Goal: Task Accomplishment & Management: Use online tool/utility

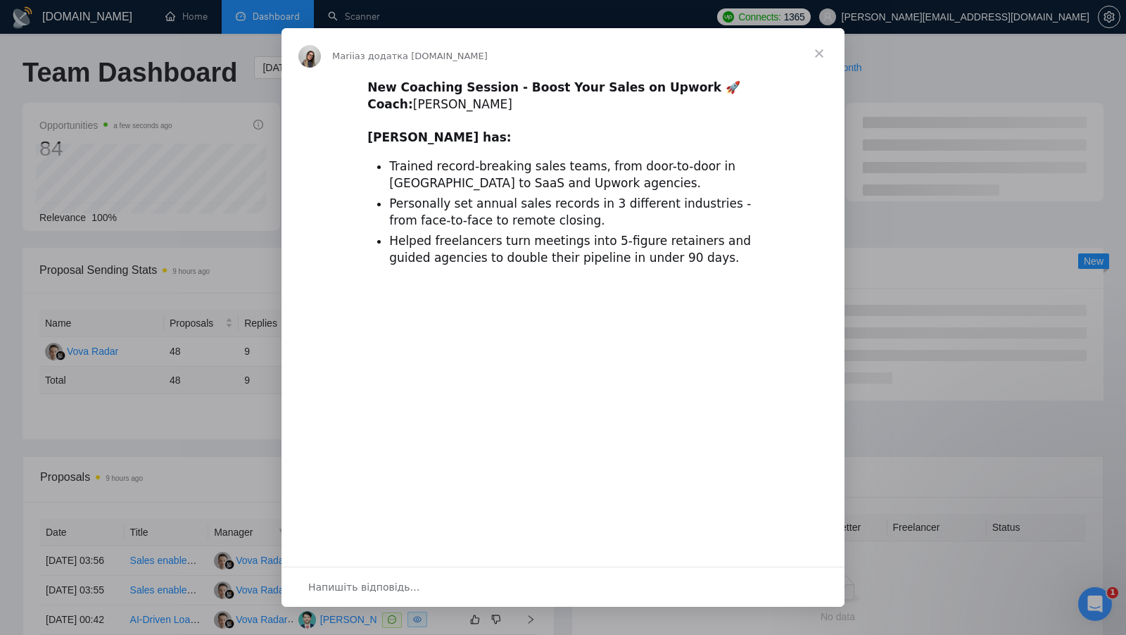
click at [818, 44] on span "Закрити" at bounding box center [819, 53] width 51 height 51
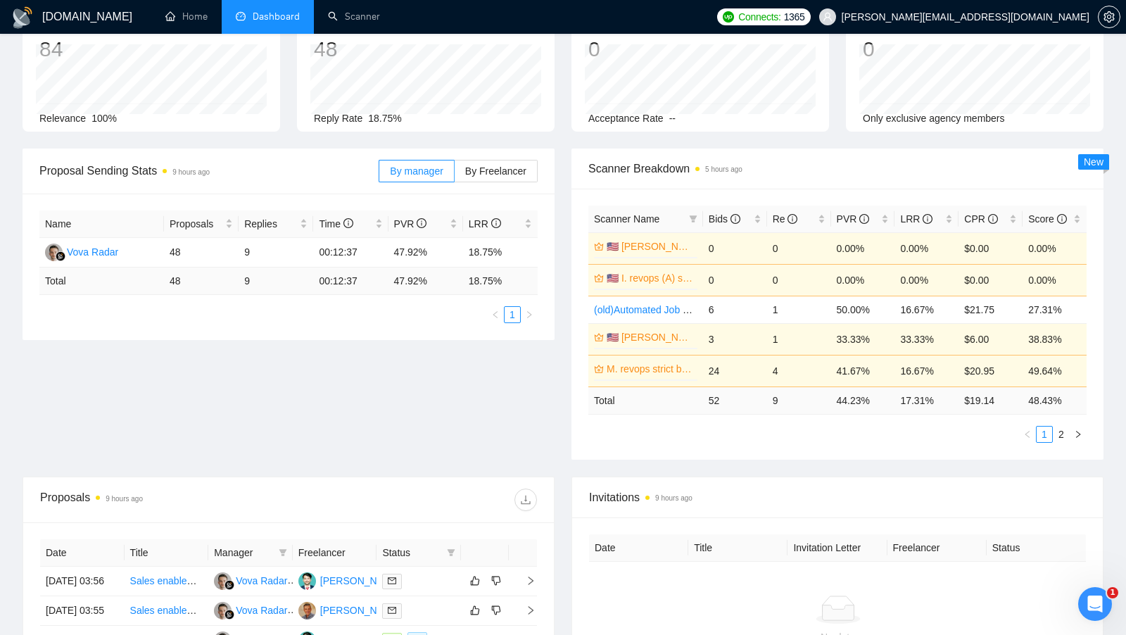
scroll to position [79, 0]
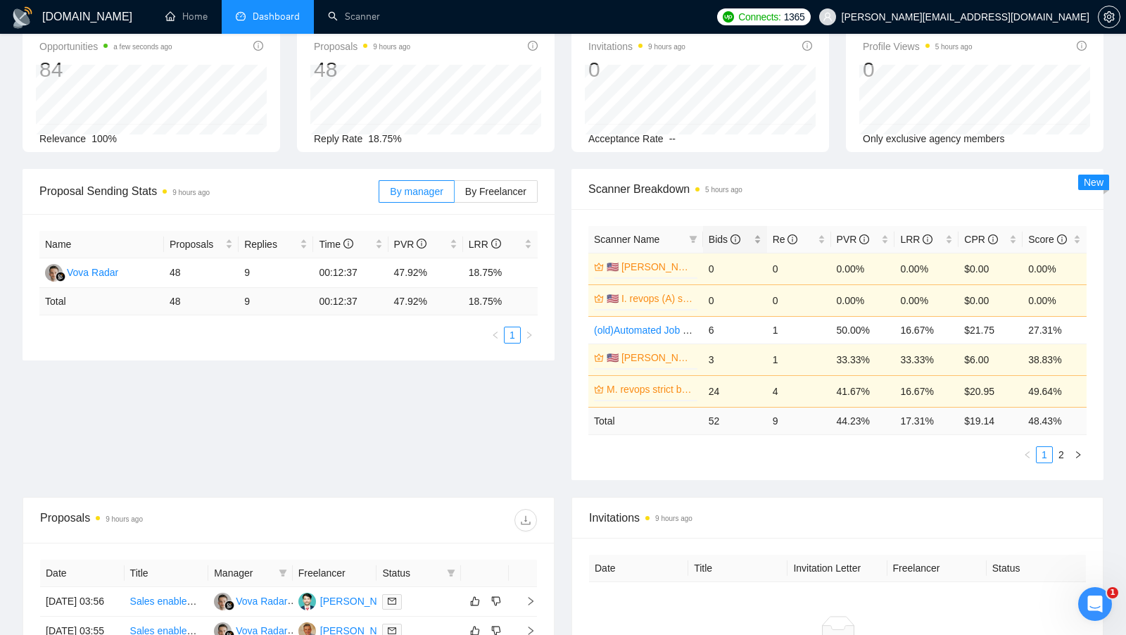
click at [760, 235] on div "Bids" at bounding box center [735, 239] width 53 height 15
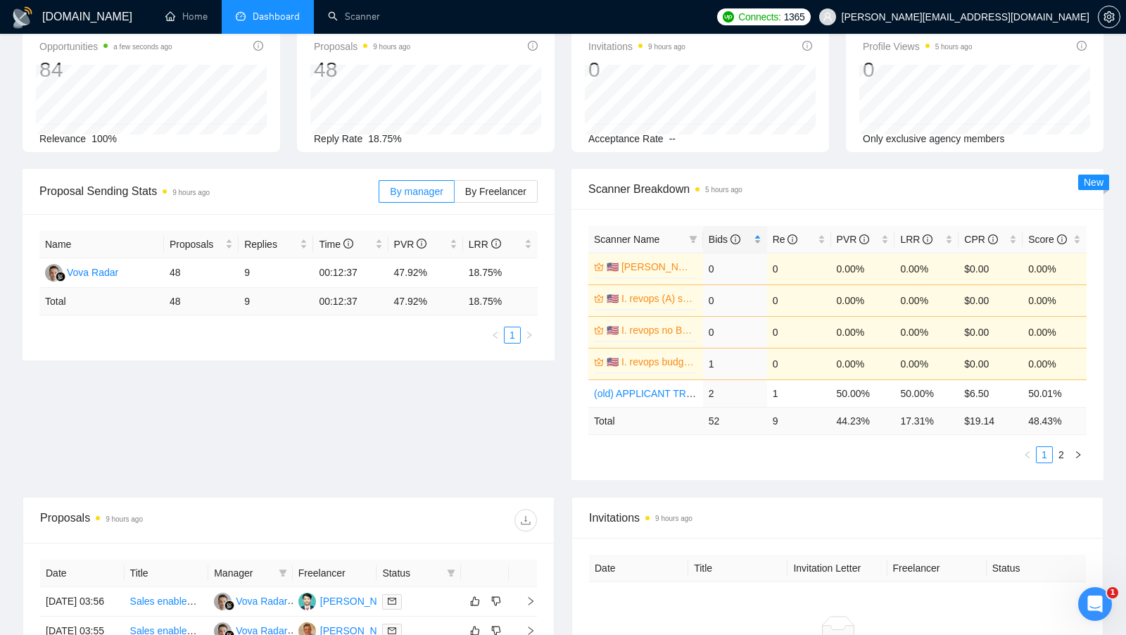
click at [760, 235] on div "Bids" at bounding box center [735, 239] width 53 height 15
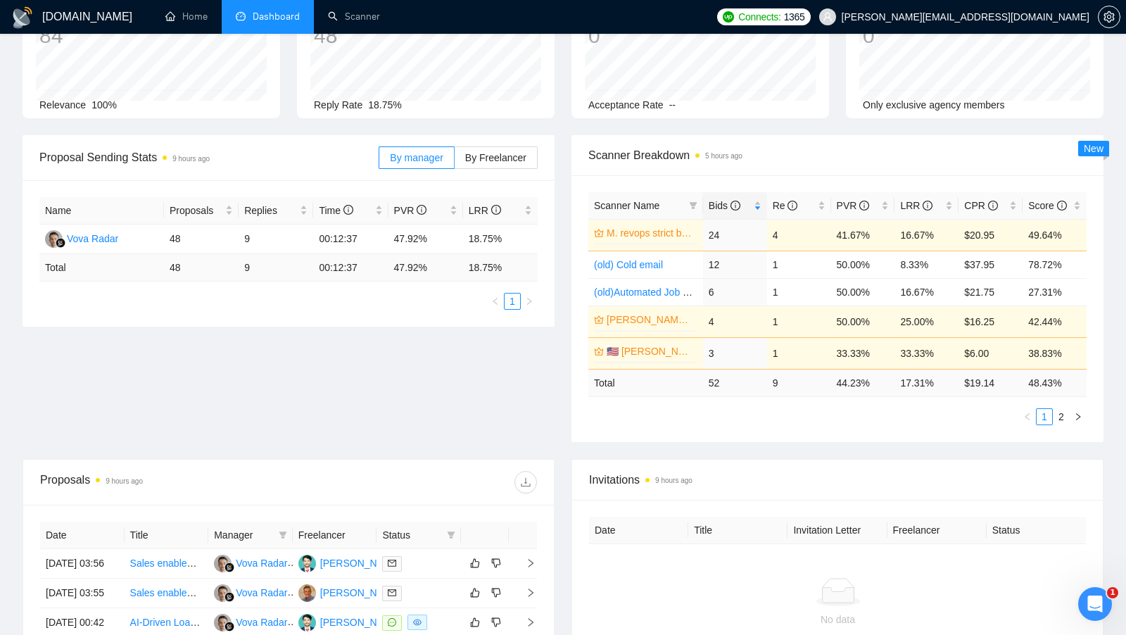
scroll to position [115, 0]
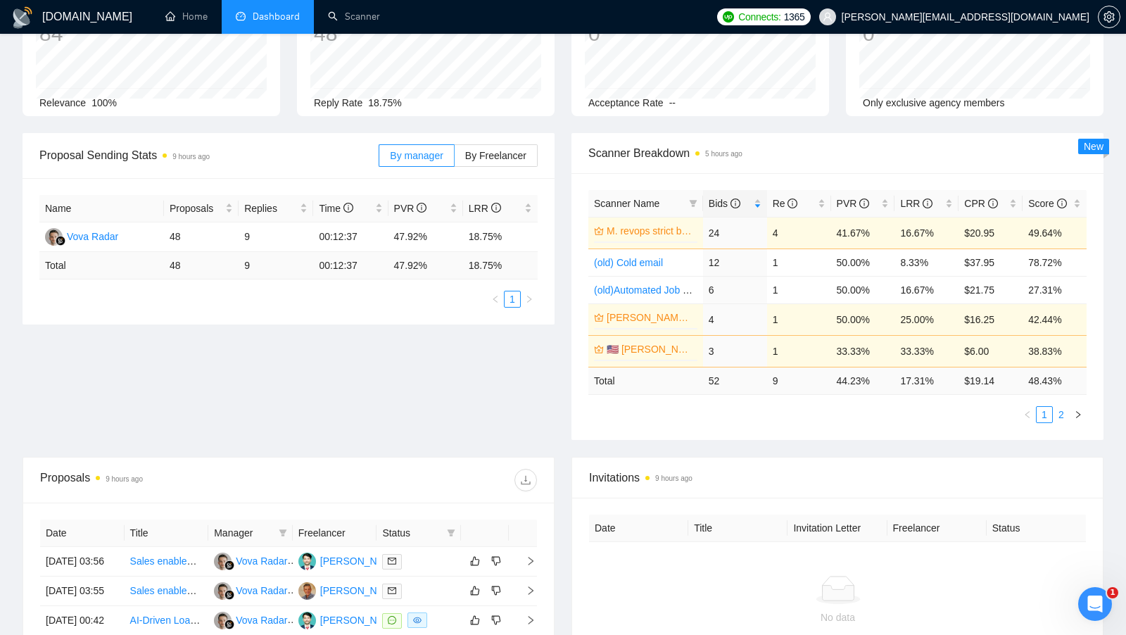
click at [1067, 412] on link "2" at bounding box center [1061, 414] width 15 height 15
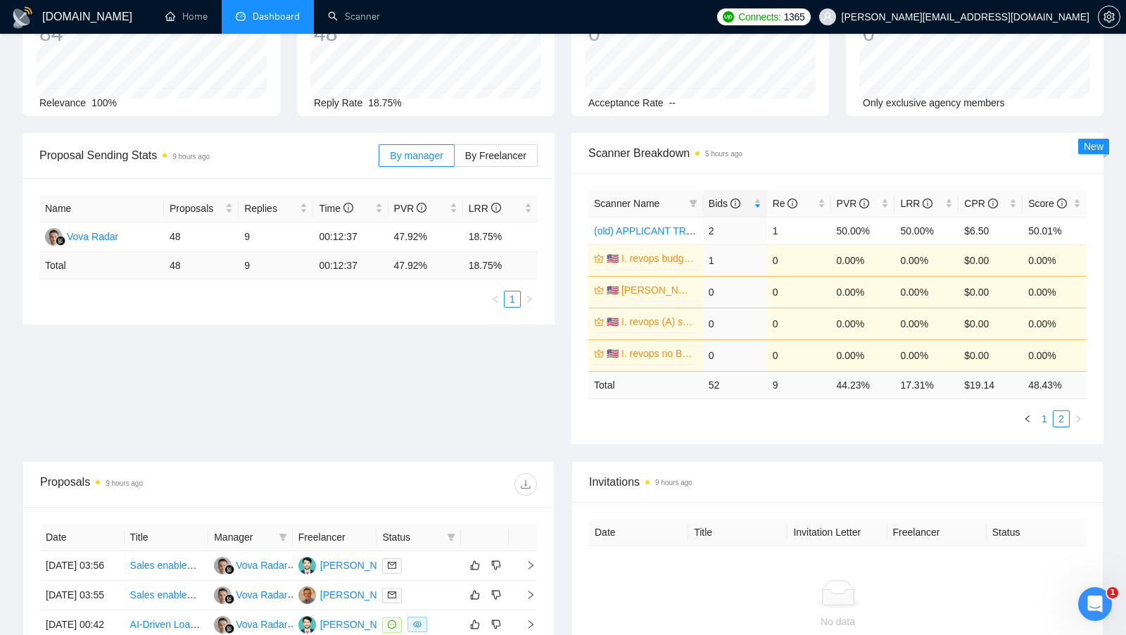
click at [1048, 418] on link "1" at bounding box center [1044, 418] width 15 height 15
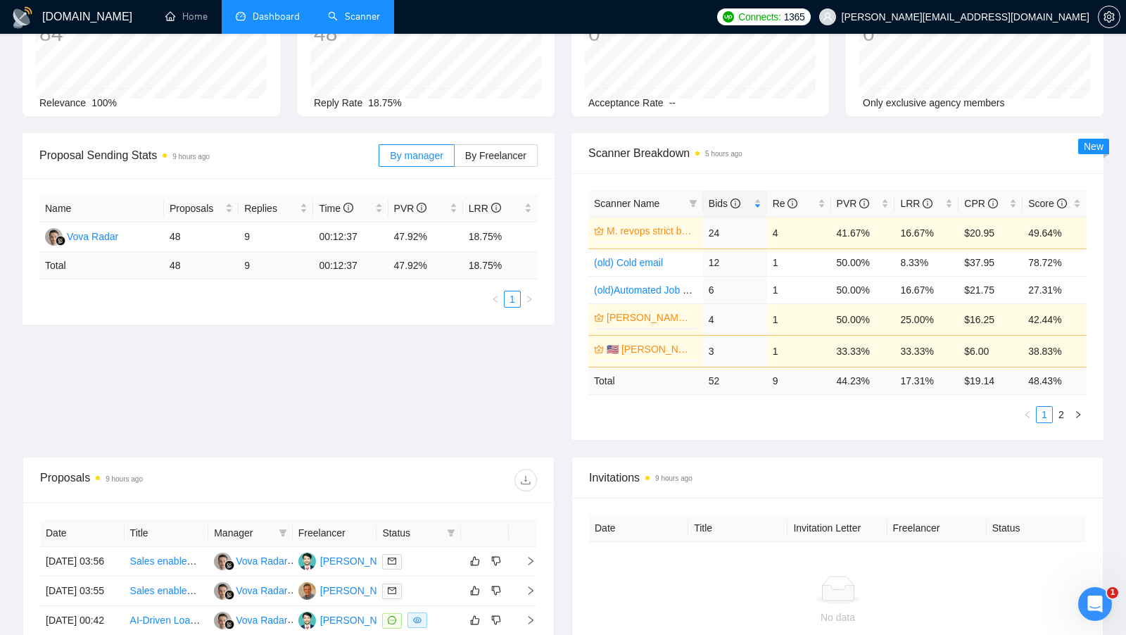
click at [371, 19] on link "Scanner" at bounding box center [354, 17] width 52 height 12
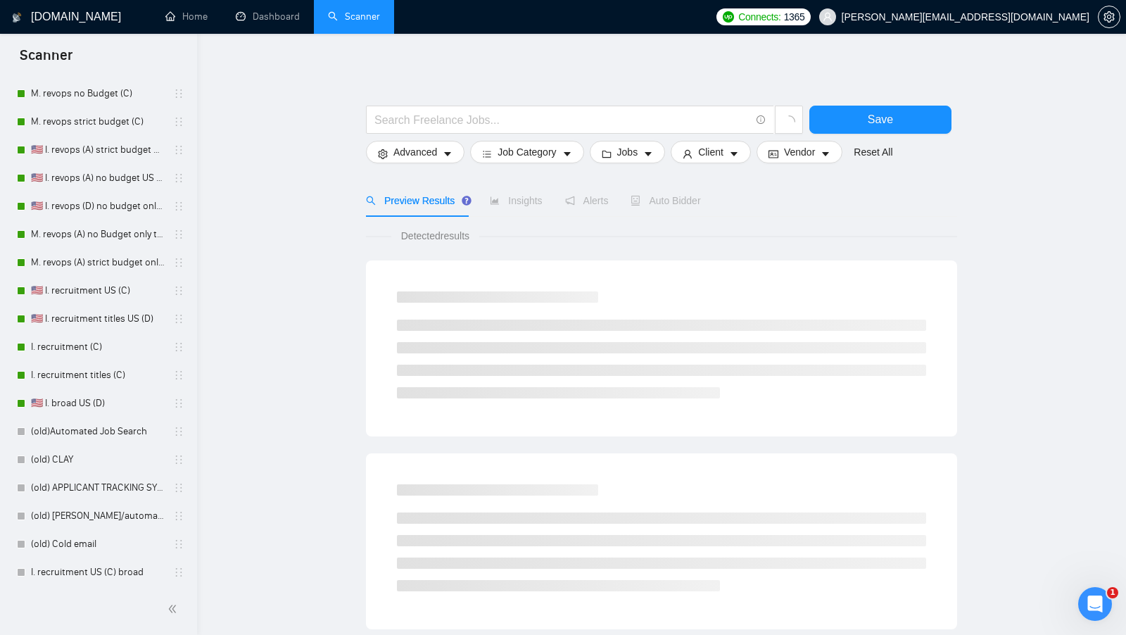
scroll to position [320, 0]
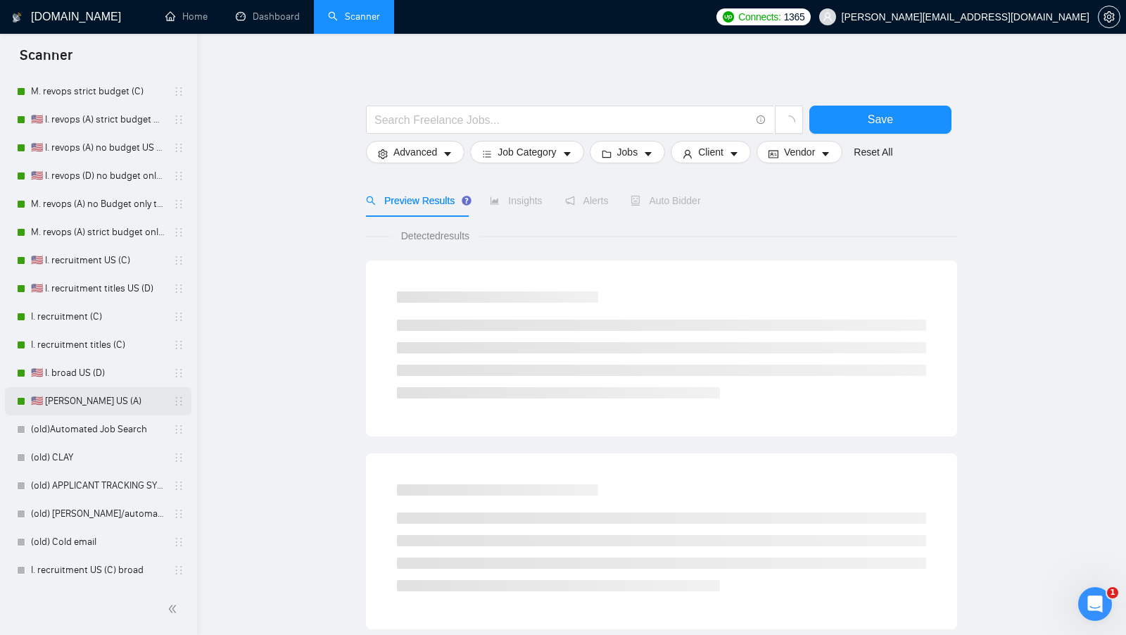
click at [106, 405] on link "🇺🇸 [PERSON_NAME] US (A)" at bounding box center [98, 401] width 134 height 28
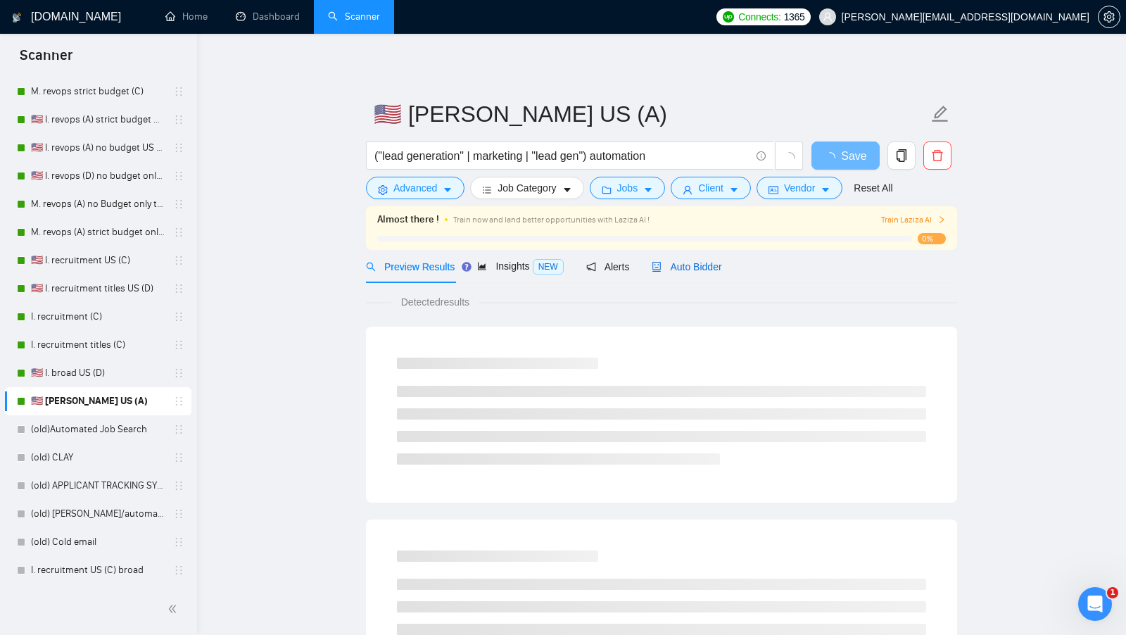
click at [681, 261] on span "Auto Bidder" at bounding box center [687, 266] width 70 height 11
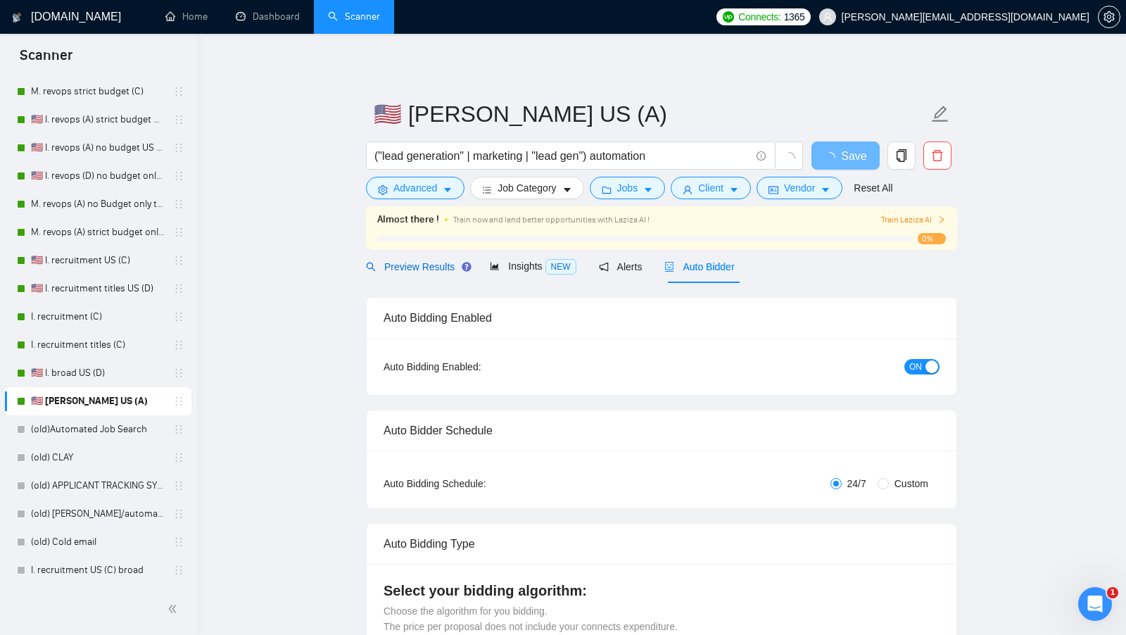
click at [422, 259] on div "Preview Results" at bounding box center [416, 266] width 101 height 15
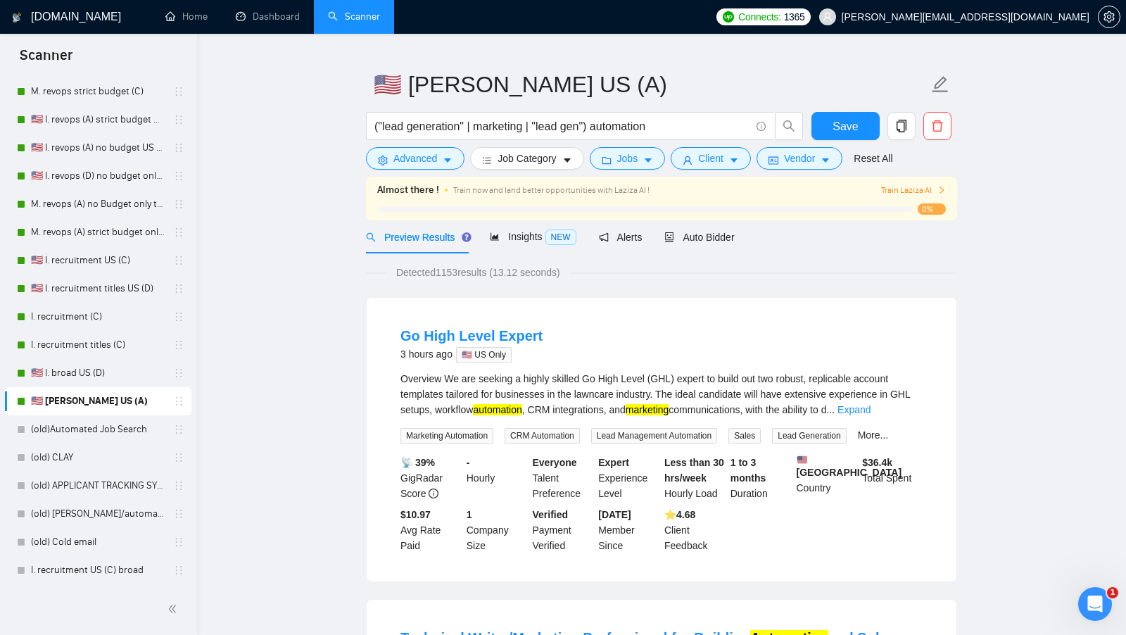
scroll to position [30, 0]
click at [71, 360] on link "🇺🇸 I. broad US (D)" at bounding box center [98, 373] width 134 height 28
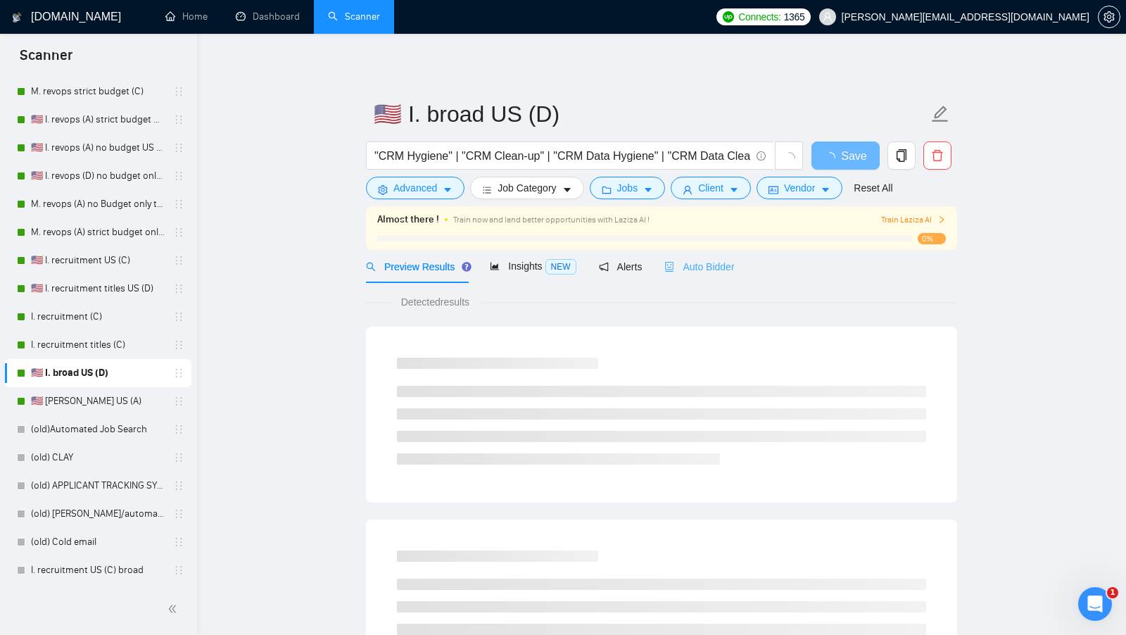
click at [700, 282] on div "Auto Bidder" at bounding box center [699, 266] width 70 height 33
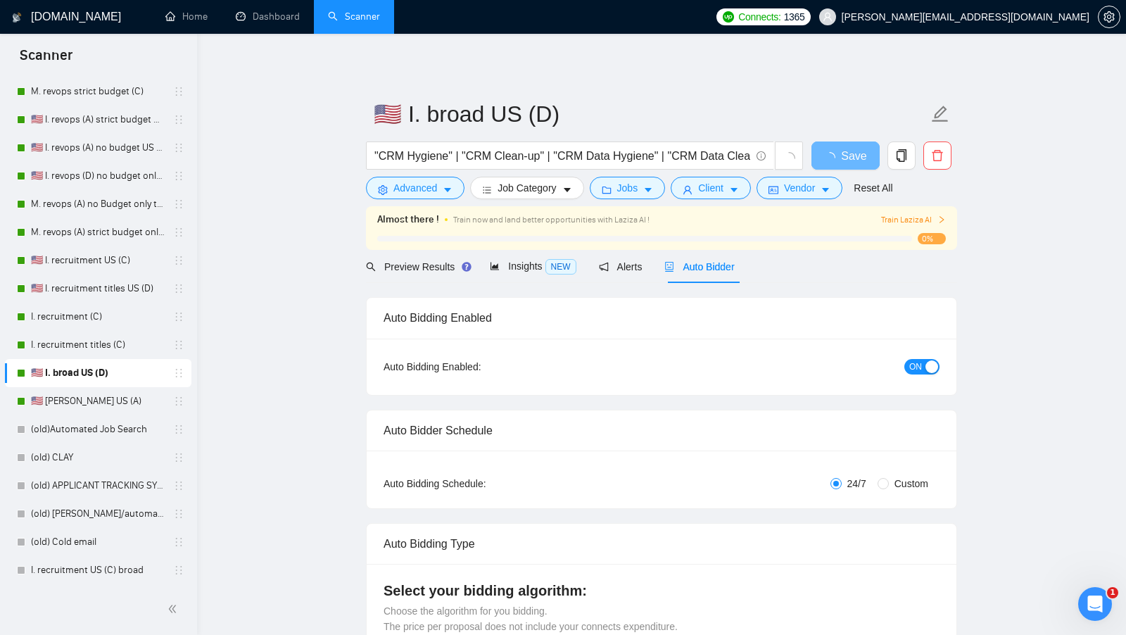
click at [704, 265] on span "Auto Bidder" at bounding box center [699, 266] width 70 height 11
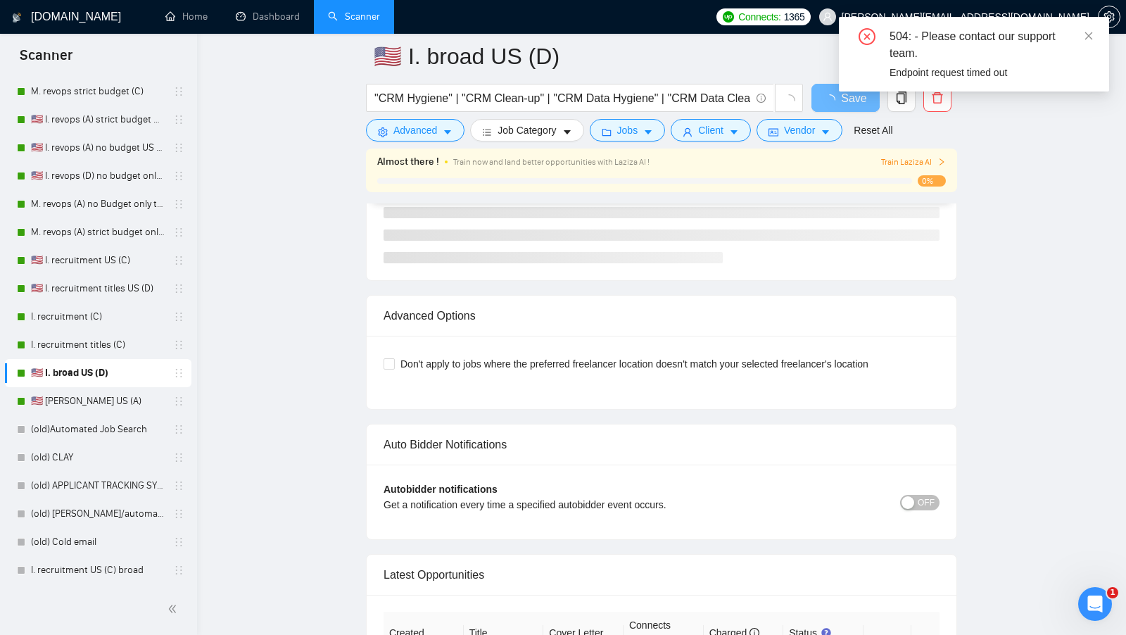
scroll to position [3193, 0]
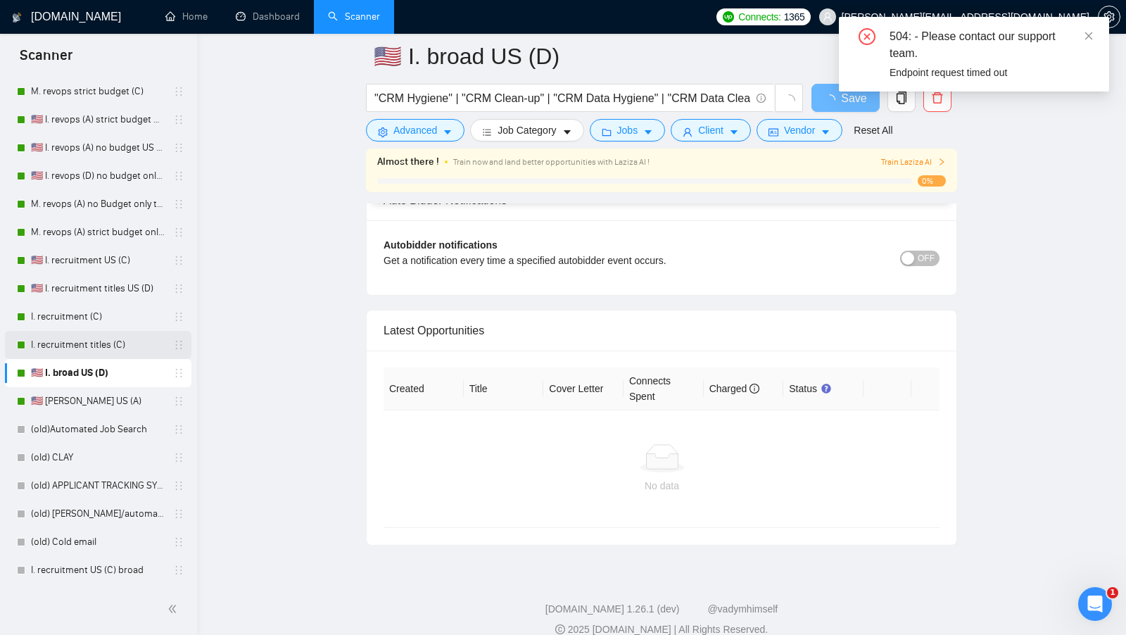
click at [45, 350] on link "I. recruitment titles (C)" at bounding box center [98, 345] width 134 height 28
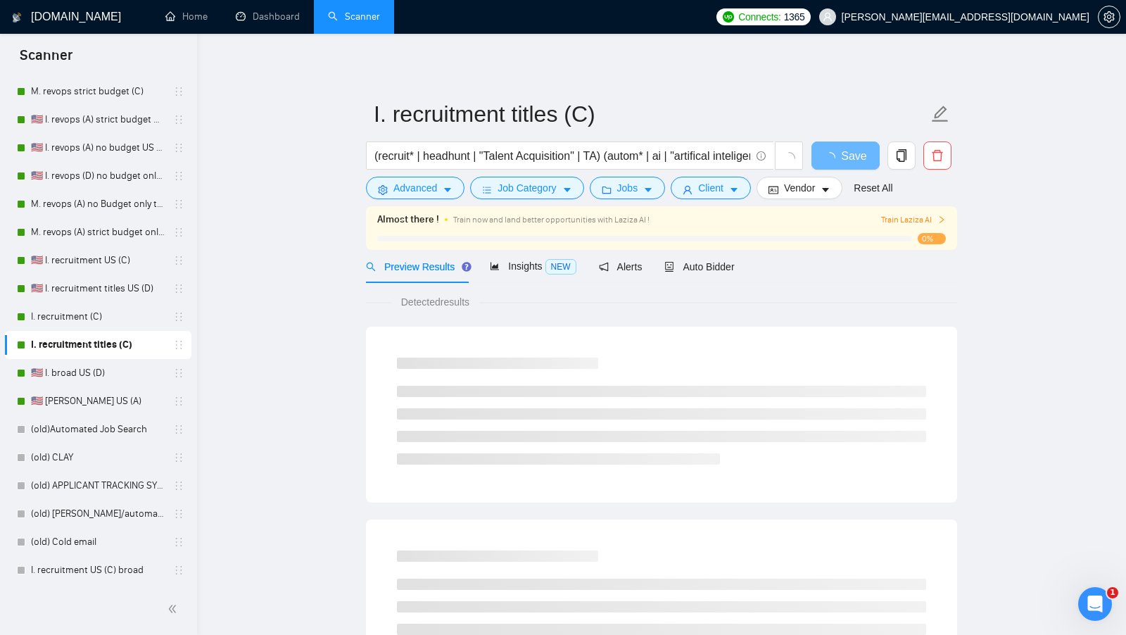
click at [742, 266] on div "Preview Results Insights NEW Alerts Auto Bidder" at bounding box center [661, 266] width 591 height 33
click at [731, 266] on span "Auto Bidder" at bounding box center [699, 266] width 70 height 11
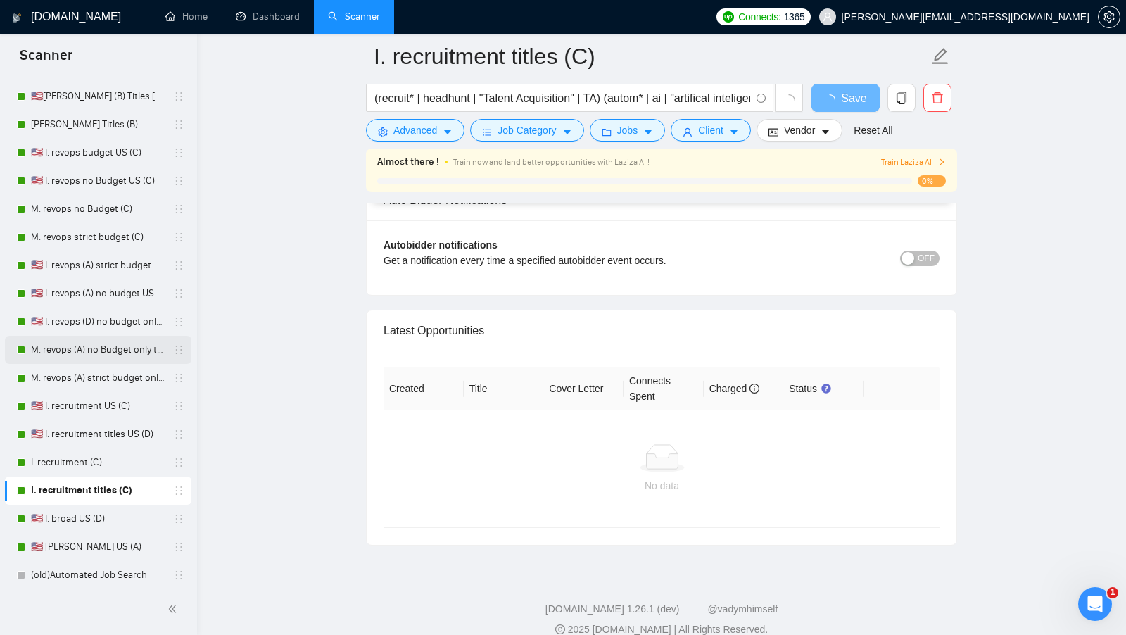
scroll to position [165, 0]
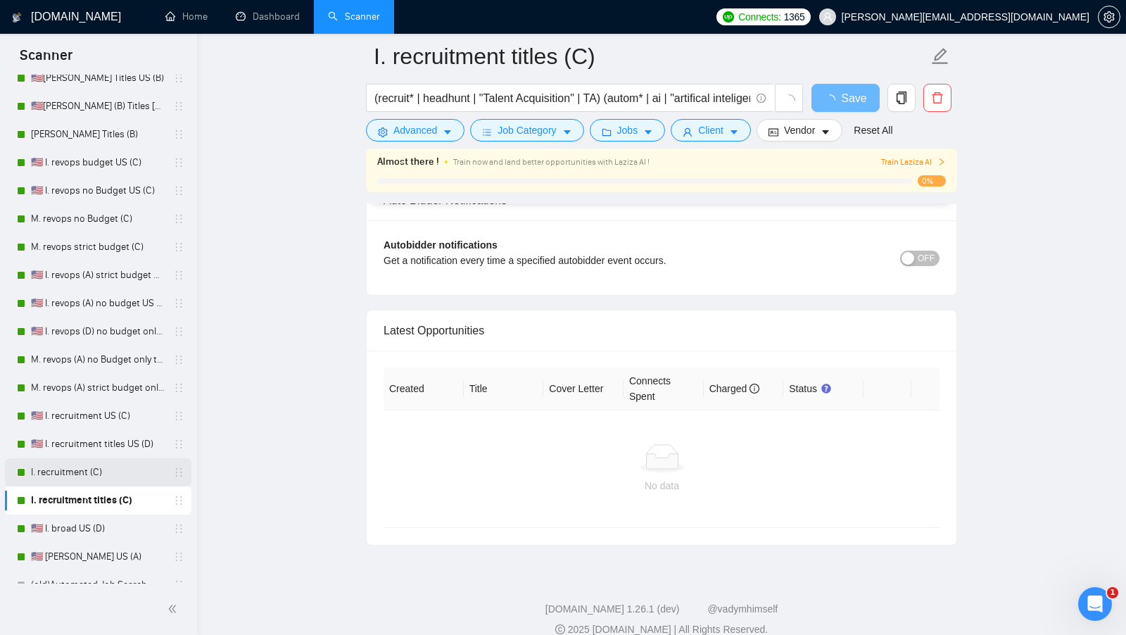
click at [84, 467] on link "I. recruitment (C)" at bounding box center [98, 472] width 134 height 28
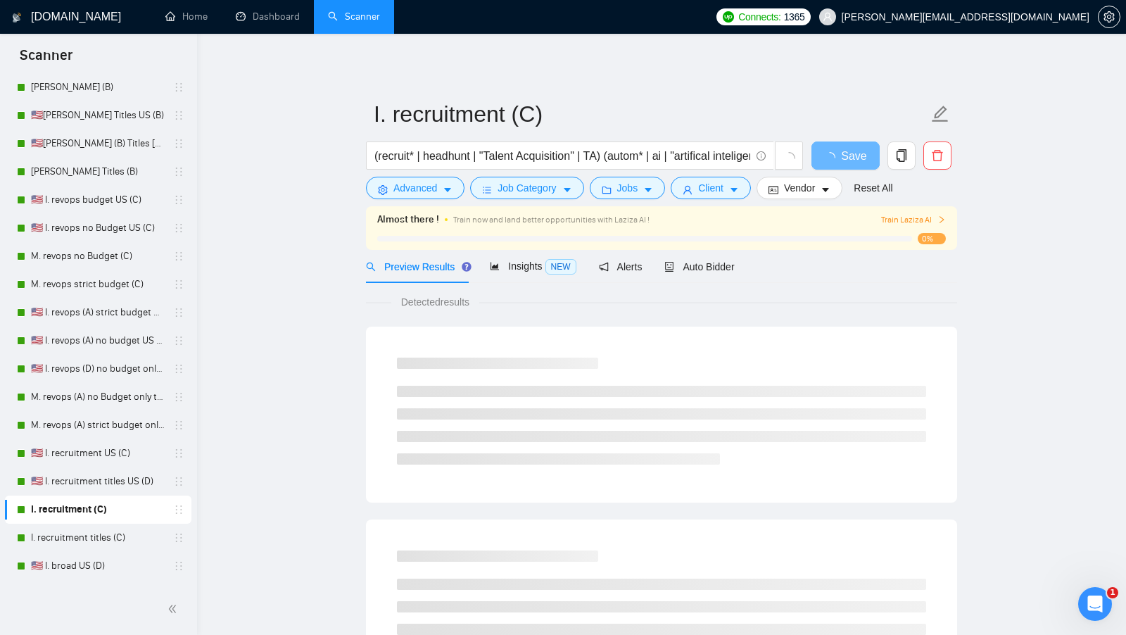
click at [699, 276] on div "Auto Bidder" at bounding box center [699, 266] width 70 height 33
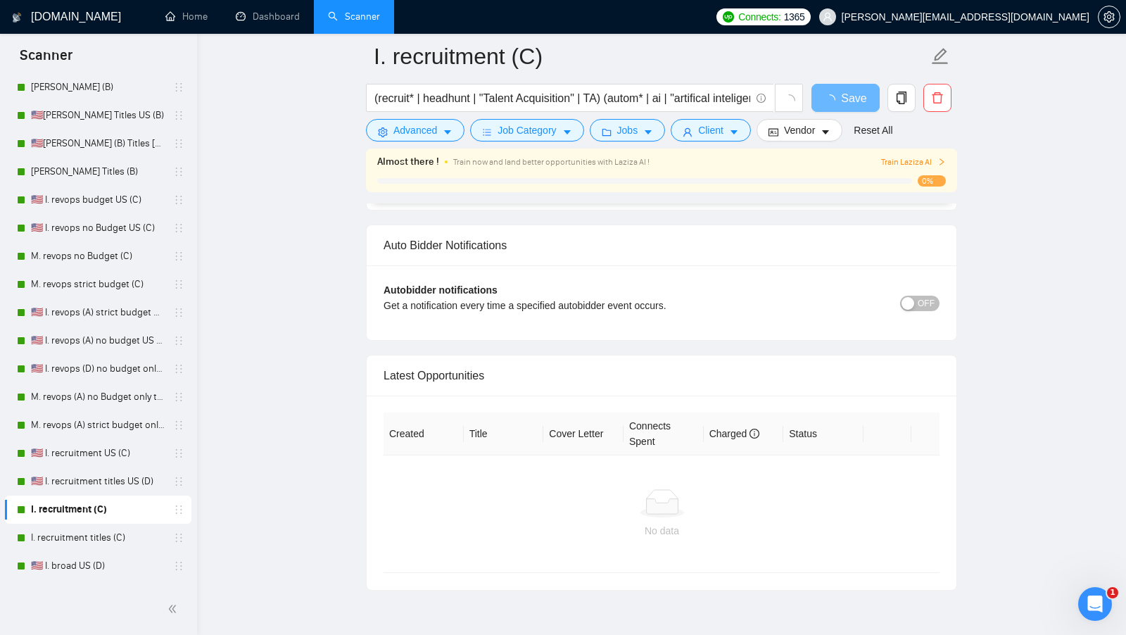
scroll to position [3193, 0]
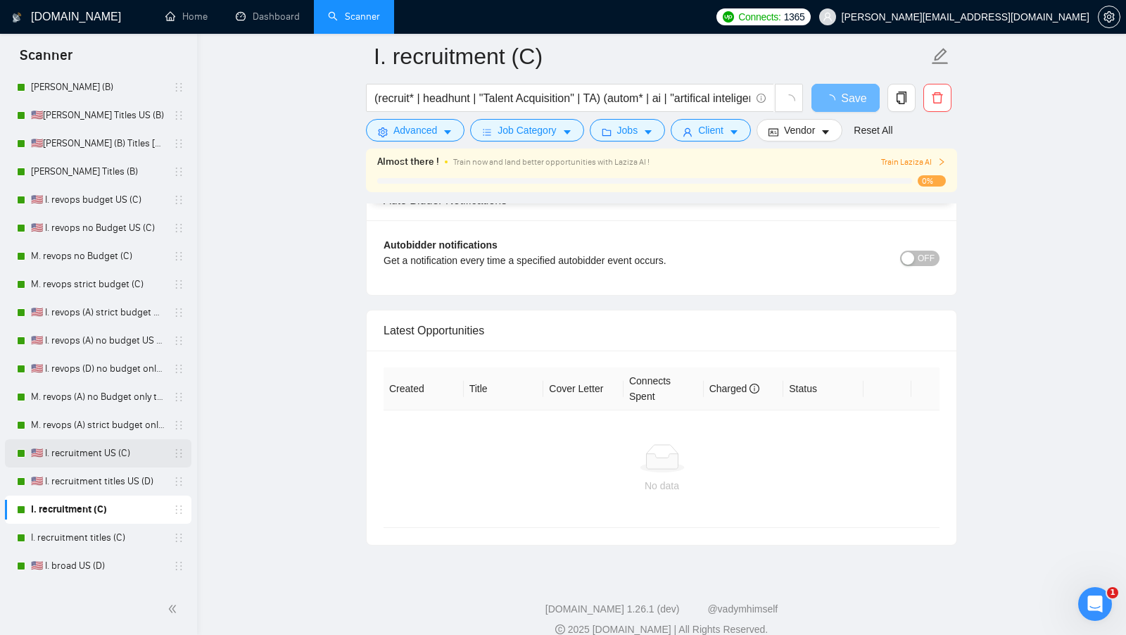
click at [86, 464] on link "🇺🇸 I. recruitment US (C)" at bounding box center [98, 453] width 134 height 28
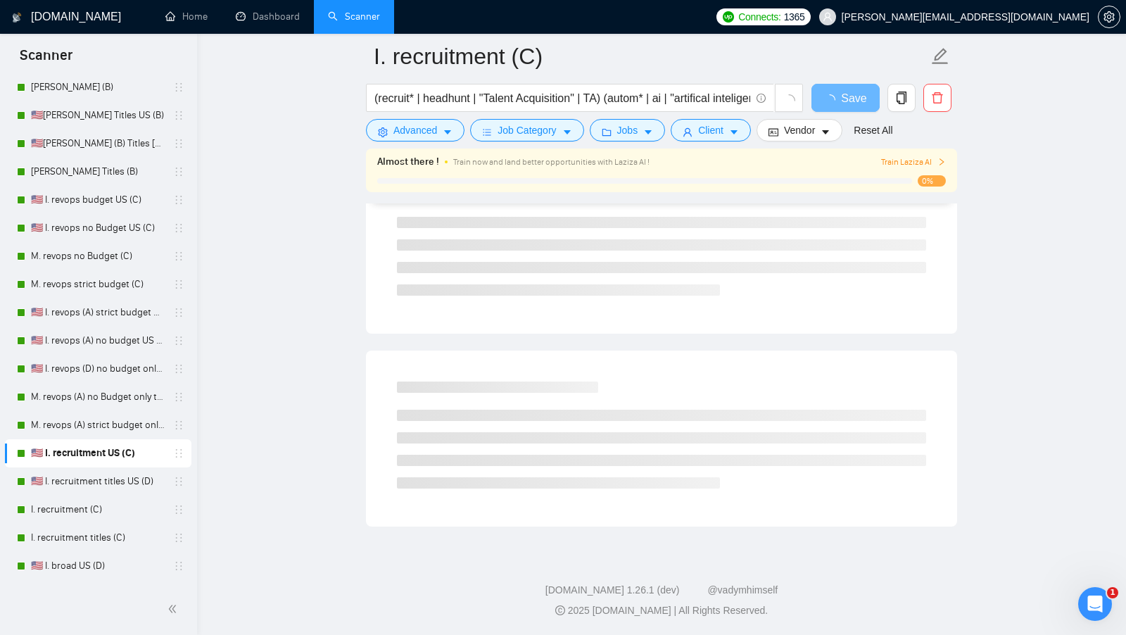
scroll to position [758, 0]
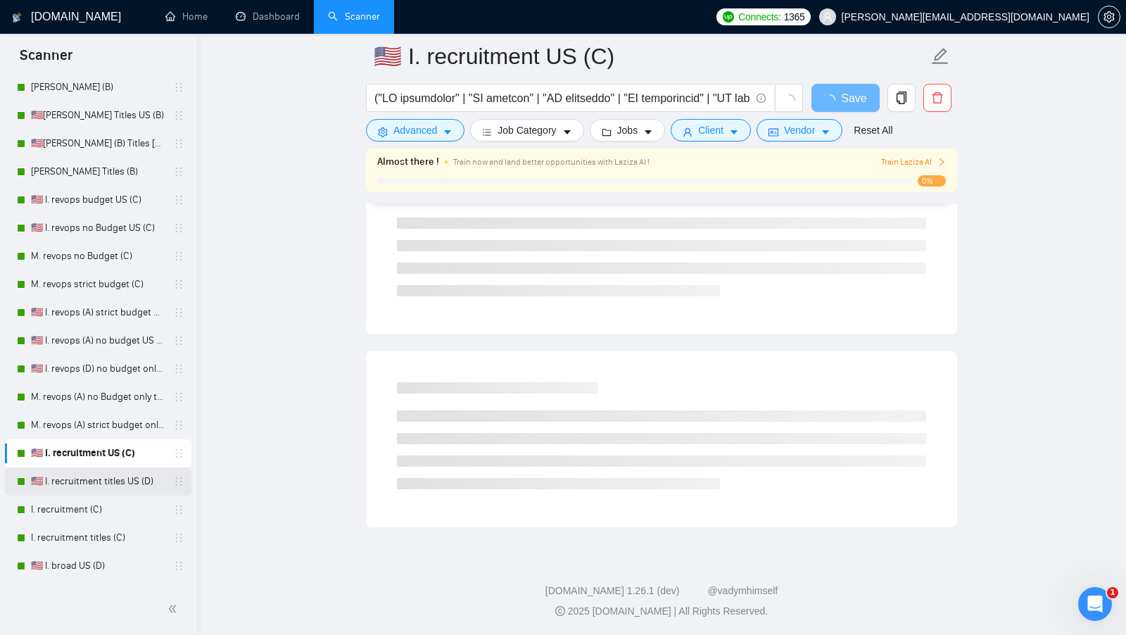
click at [84, 472] on link "🇺🇸 I. recruitment titles US (D)" at bounding box center [98, 481] width 134 height 28
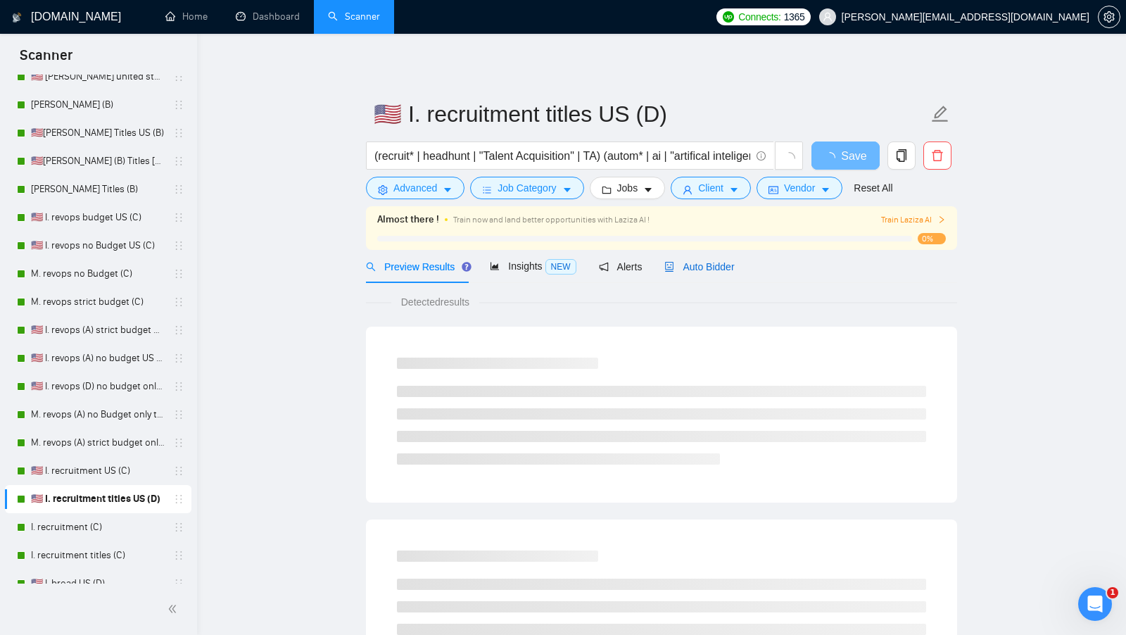
click at [709, 265] on span "Auto Bidder" at bounding box center [699, 266] width 70 height 11
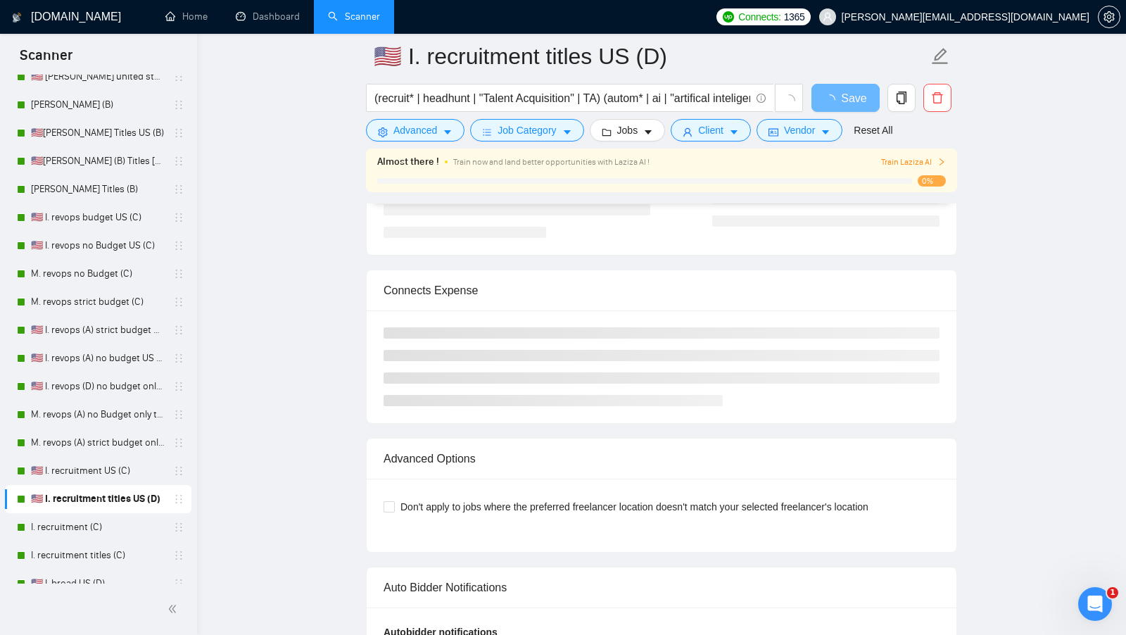
scroll to position [3193, 0]
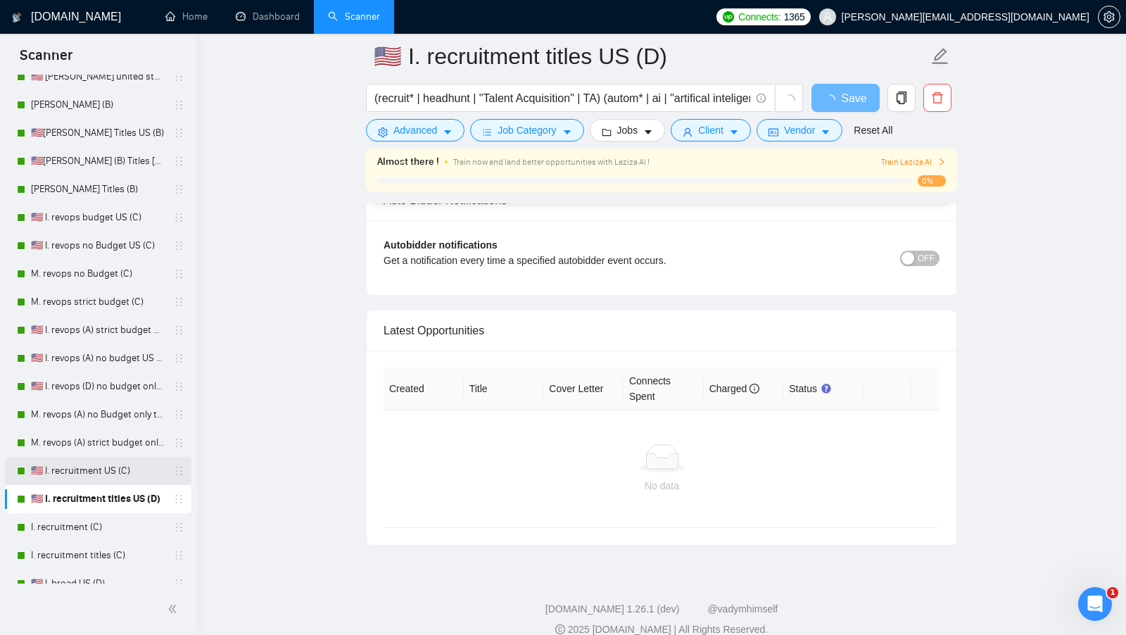
click at [88, 467] on link "🇺🇸 I. recruitment US (C)" at bounding box center [98, 471] width 134 height 28
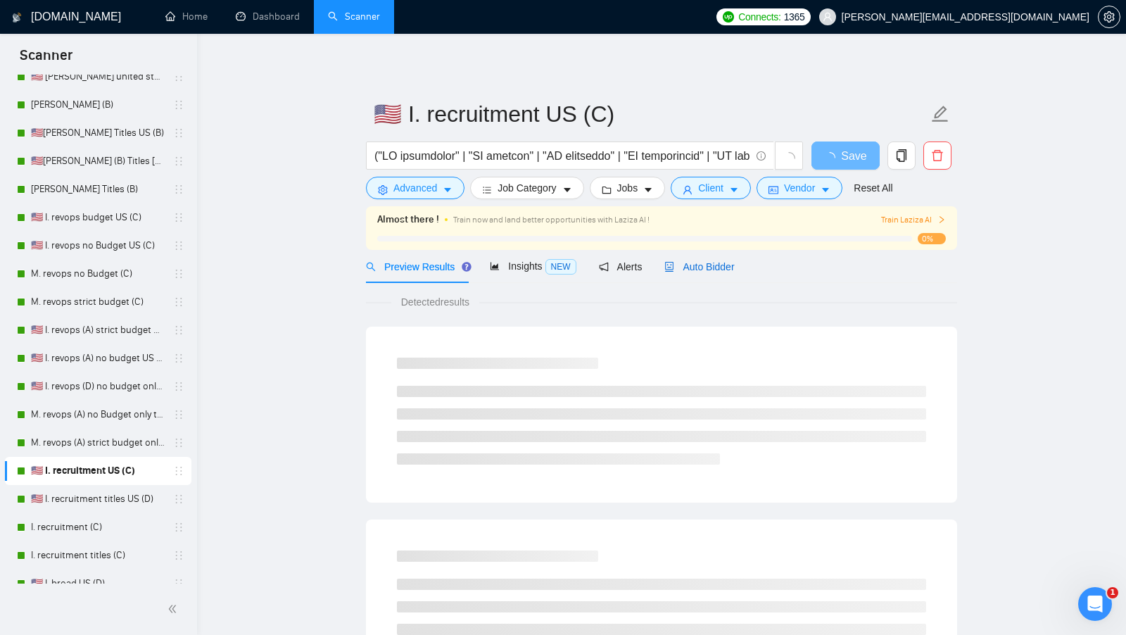
click at [678, 261] on span "Auto Bidder" at bounding box center [699, 266] width 70 height 11
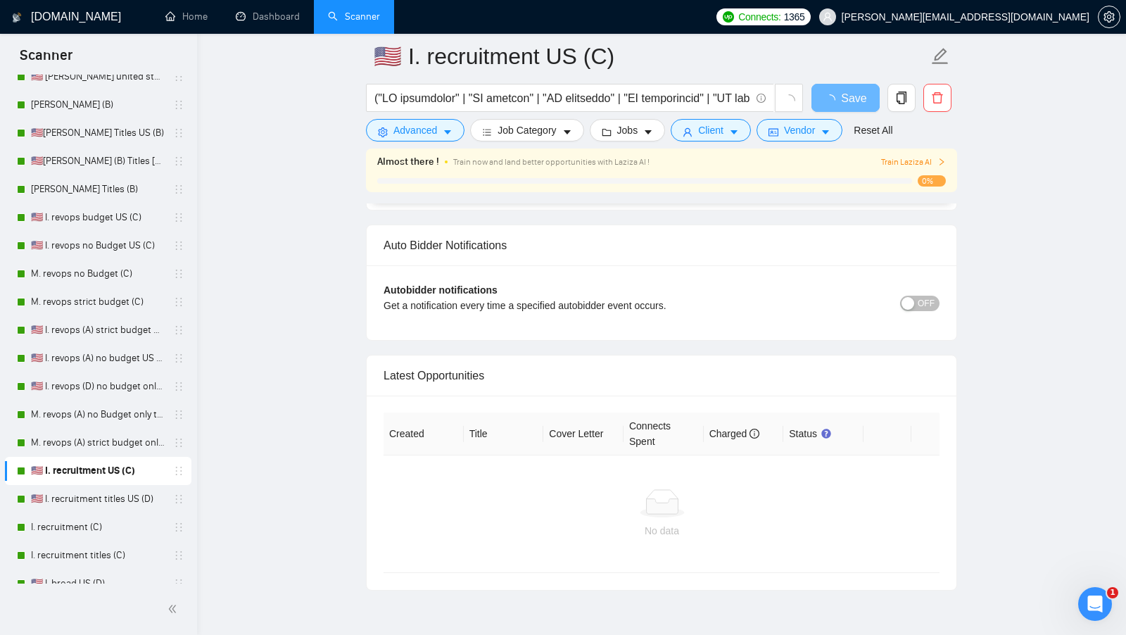
scroll to position [3193, 0]
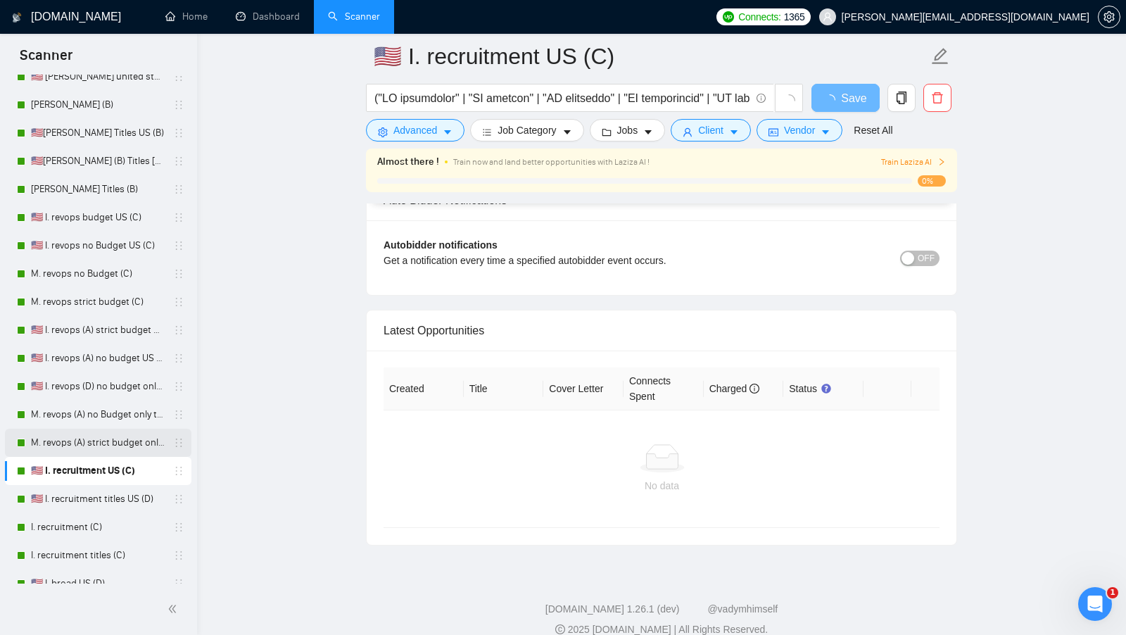
click at [96, 444] on link "M. revops (A) strict budget only titles" at bounding box center [98, 443] width 134 height 28
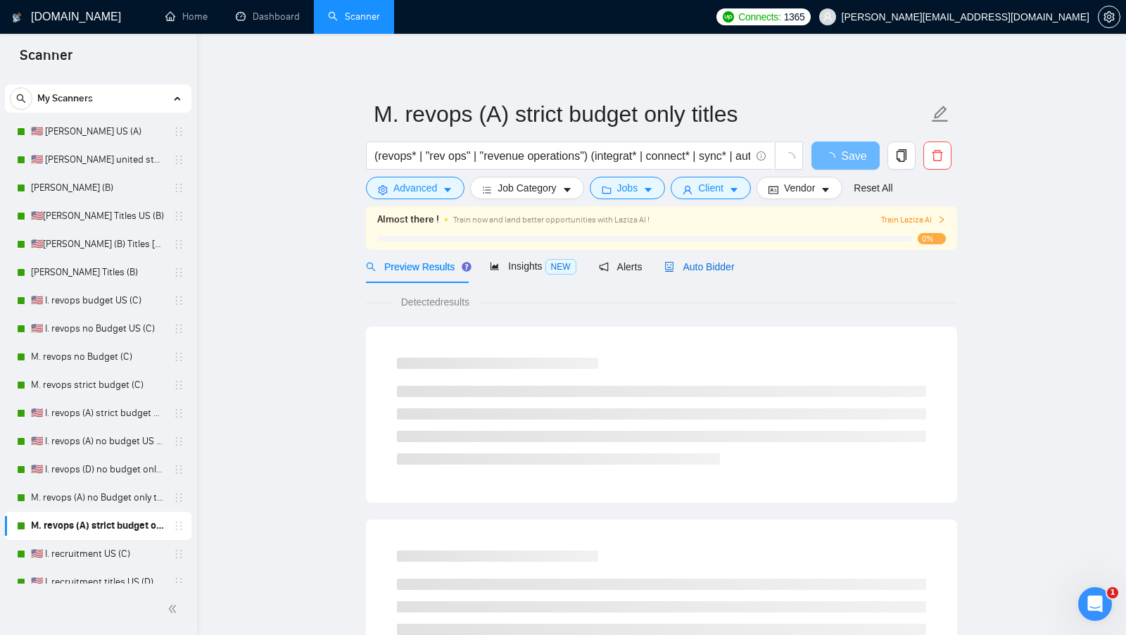
click at [726, 271] on span "Auto Bidder" at bounding box center [699, 266] width 70 height 11
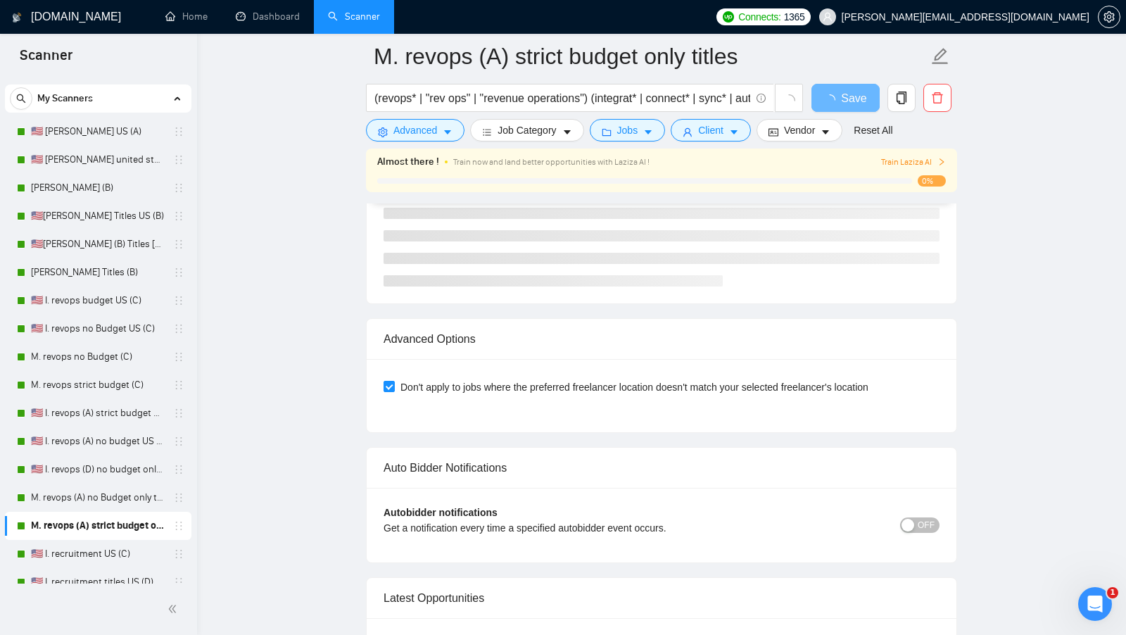
scroll to position [3468, 0]
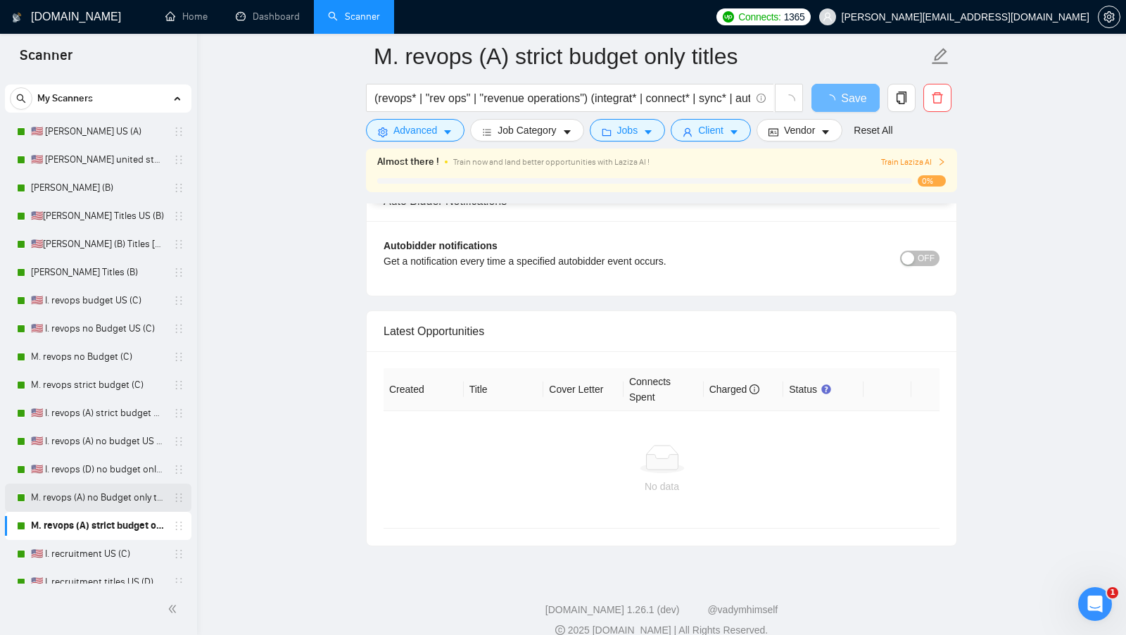
click at [111, 495] on link "M. revops (A) no Budget only titles" at bounding box center [98, 498] width 134 height 28
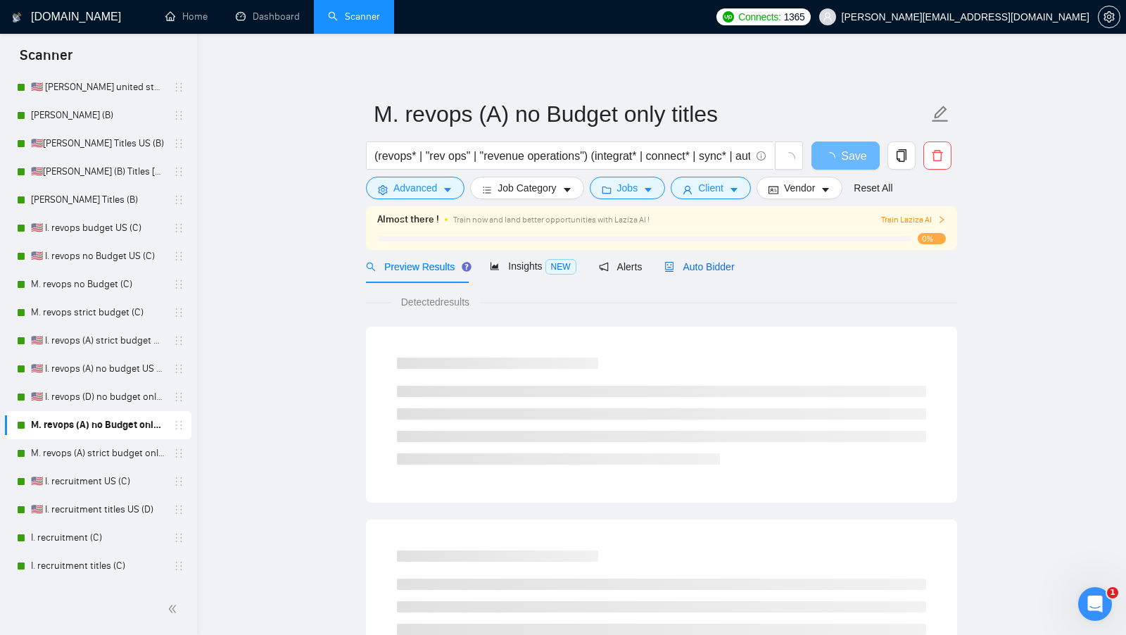
click at [701, 265] on span "Auto Bidder" at bounding box center [699, 266] width 70 height 11
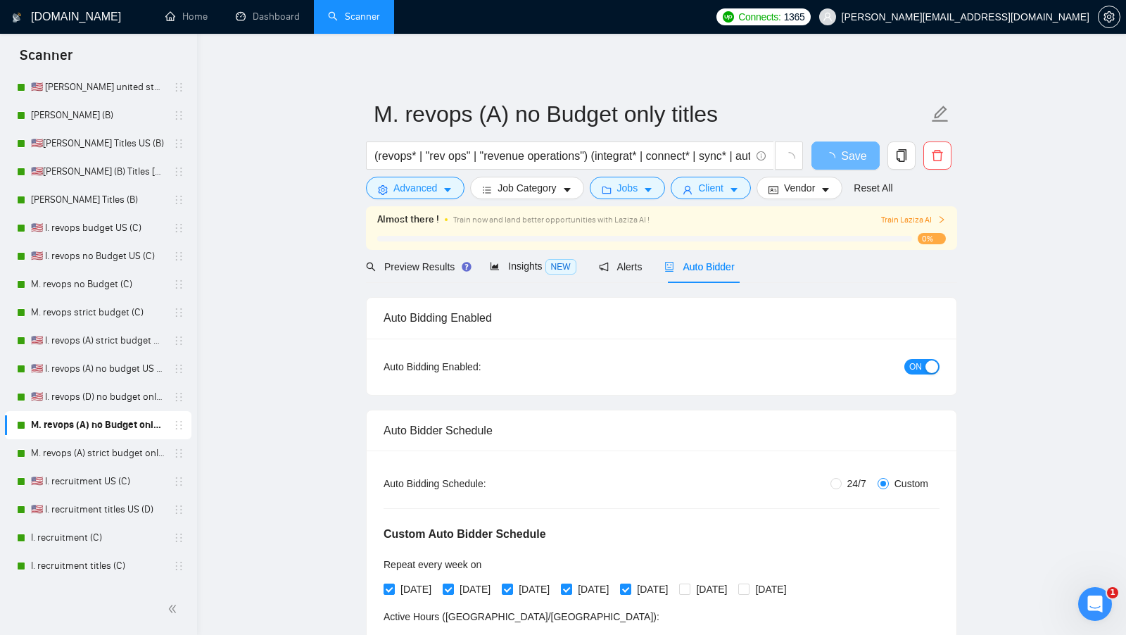
radio input "false"
radio input "true"
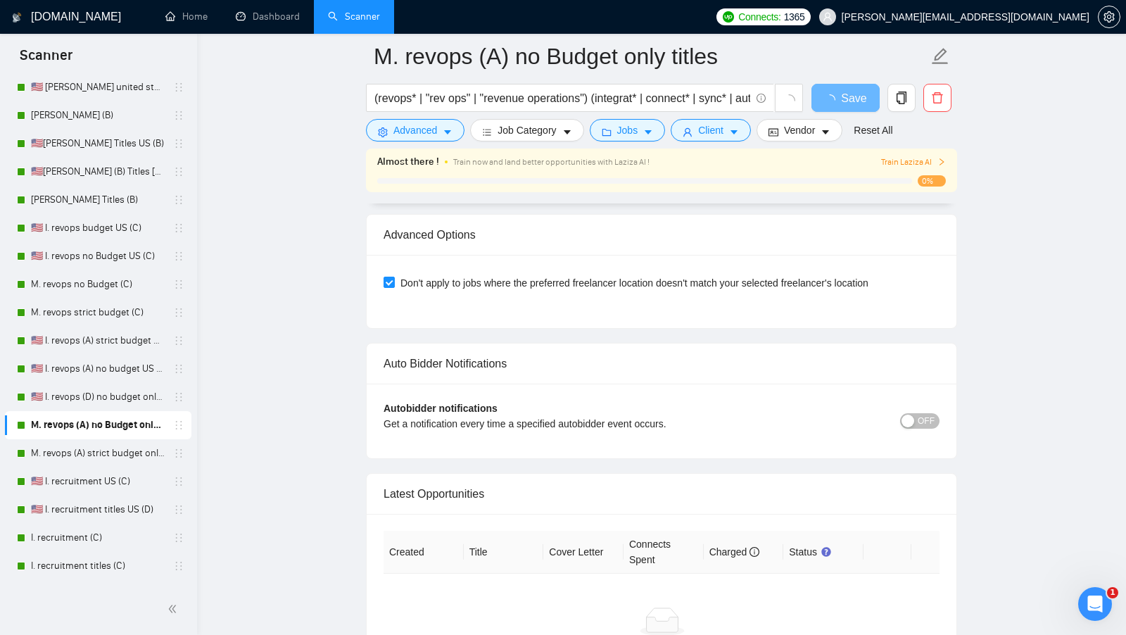
scroll to position [3297, 0]
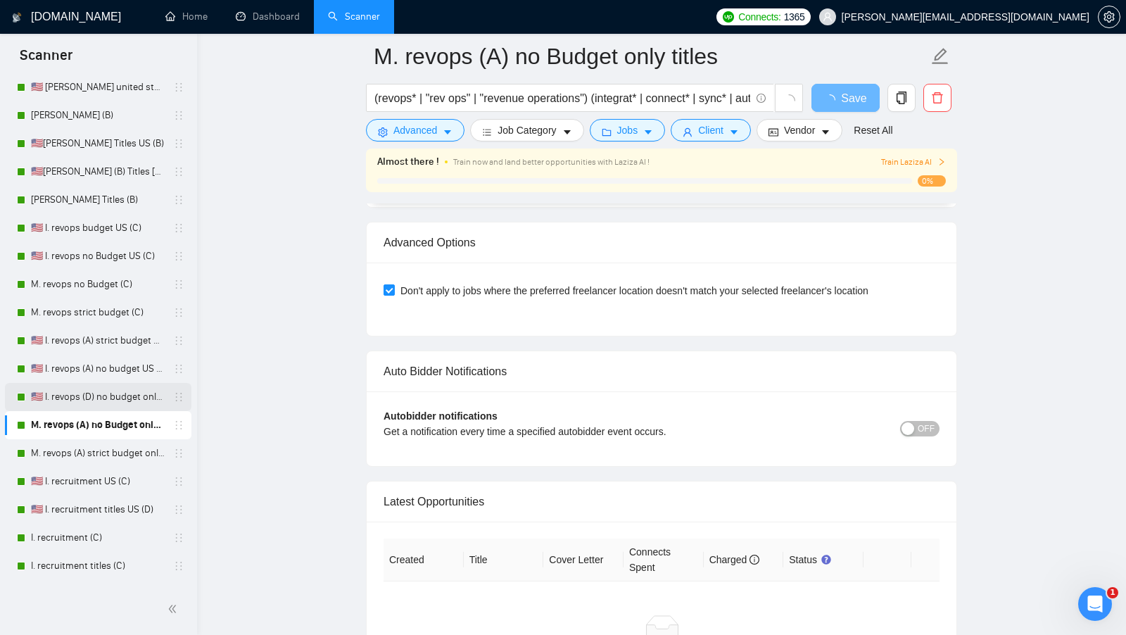
click at [115, 387] on link "🇺🇸 I. revops (D) no budget only titles" at bounding box center [98, 397] width 134 height 28
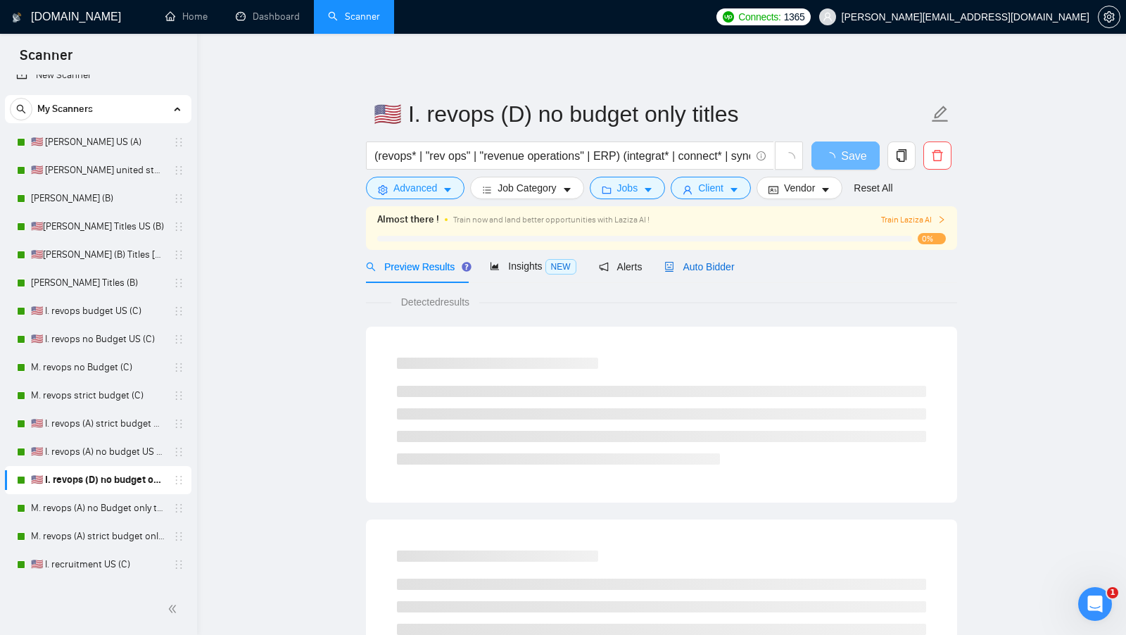
click at [728, 265] on span "Auto Bidder" at bounding box center [699, 266] width 70 height 11
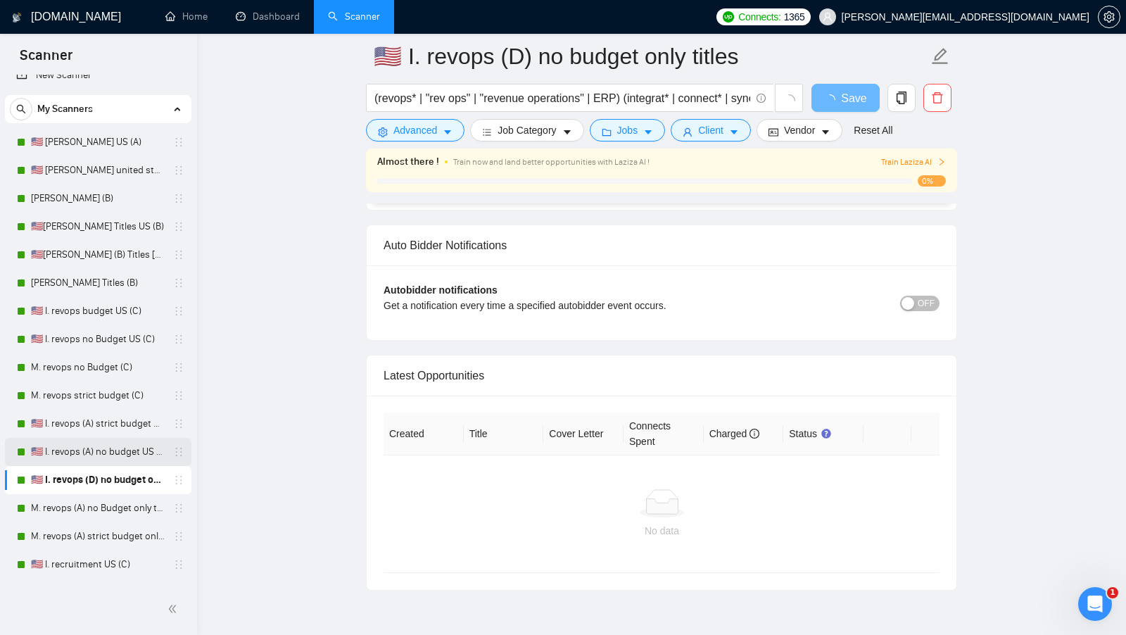
click at [112, 454] on link "🇺🇸 I. revops (A) no budget US only titles" at bounding box center [98, 452] width 134 height 28
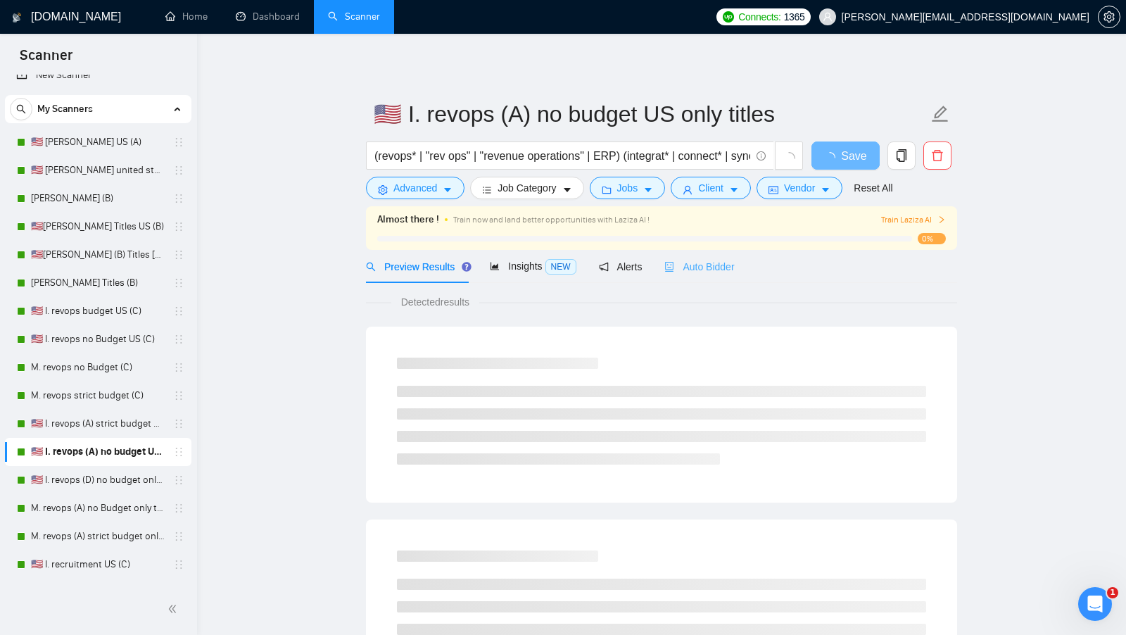
click at [715, 274] on div "Auto Bidder" at bounding box center [699, 266] width 70 height 33
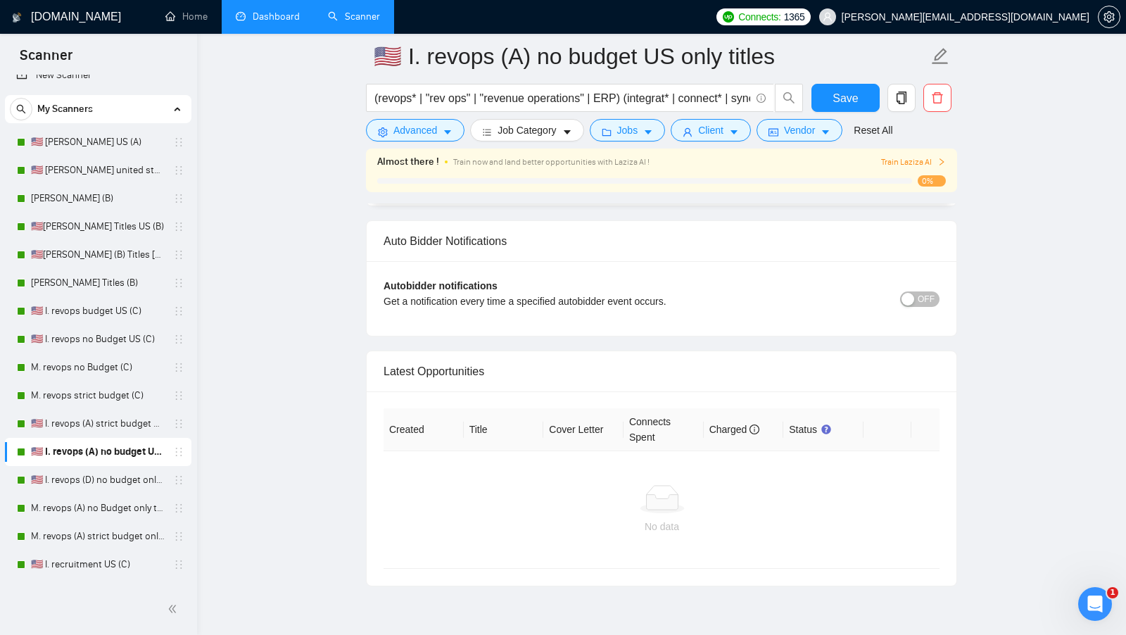
click at [281, 11] on link "Dashboard" at bounding box center [268, 17] width 64 height 12
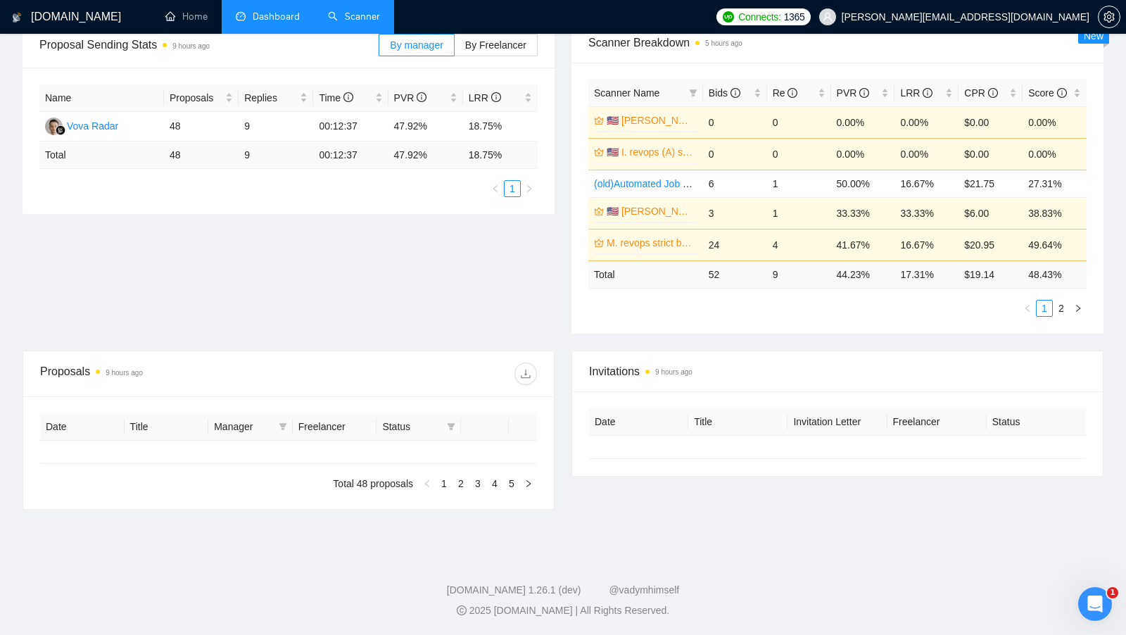
type input "[DATE]"
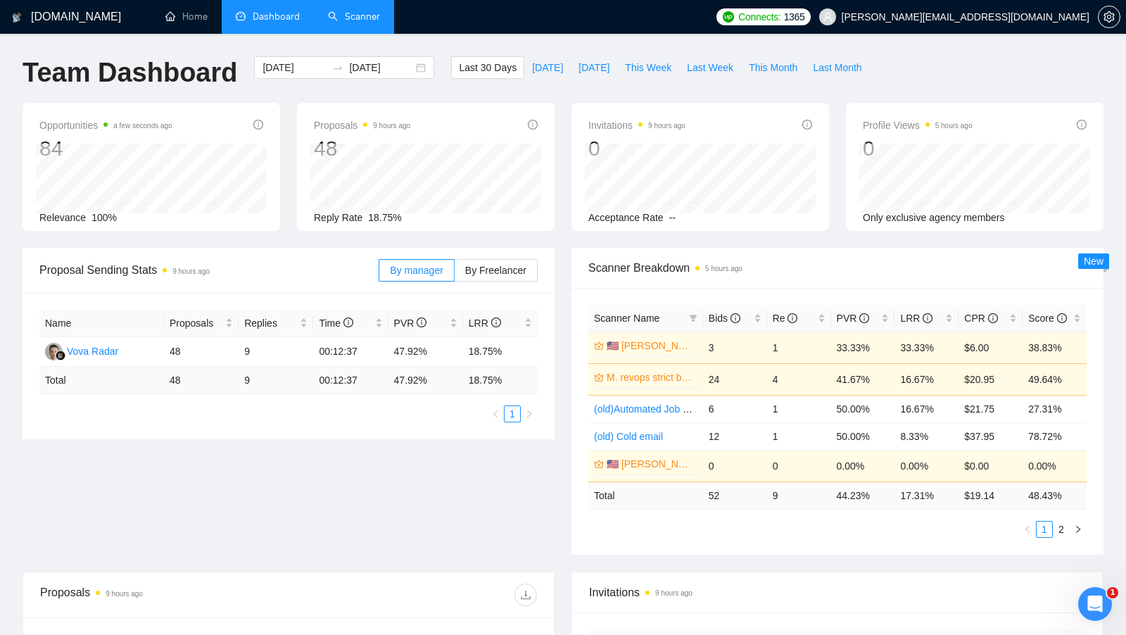
click at [538, 275] on div "Proposal Sending Stats 9 hours ago By manager By Freelancer" at bounding box center [289, 271] width 532 height 46
click at [534, 272] on label "By Freelancer" at bounding box center [496, 270] width 83 height 23
click at [455, 274] on input "By Freelancer" at bounding box center [455, 274] width 0 height 0
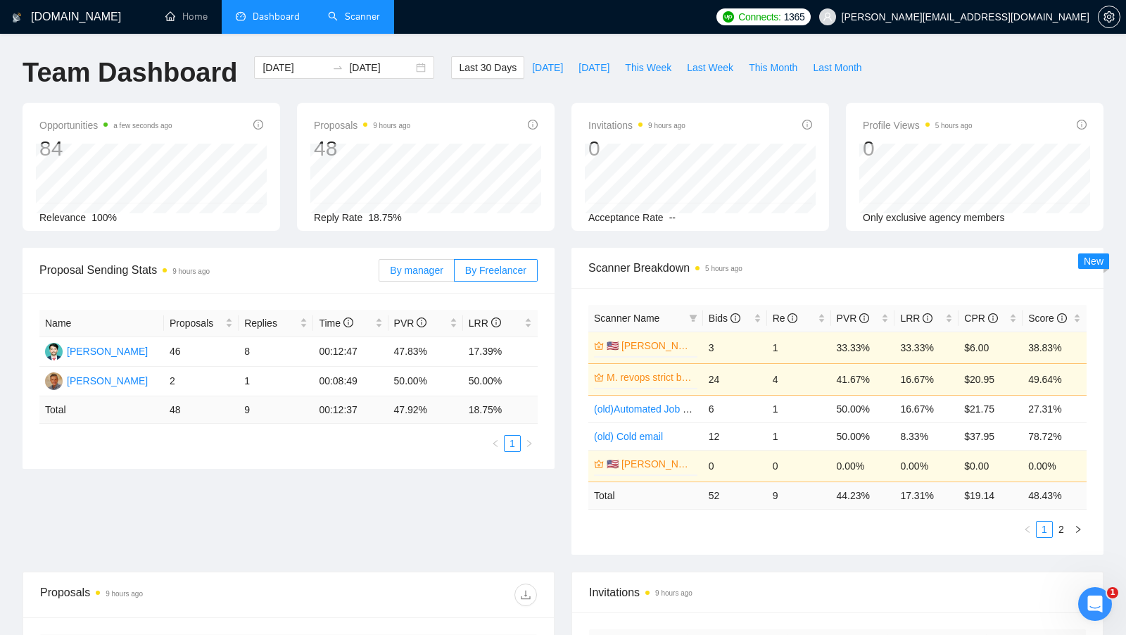
click at [398, 263] on label "By manager" at bounding box center [416, 270] width 75 height 23
click at [379, 274] on input "By manager" at bounding box center [379, 274] width 0 height 0
